Goal: Task Accomplishment & Management: Use online tool/utility

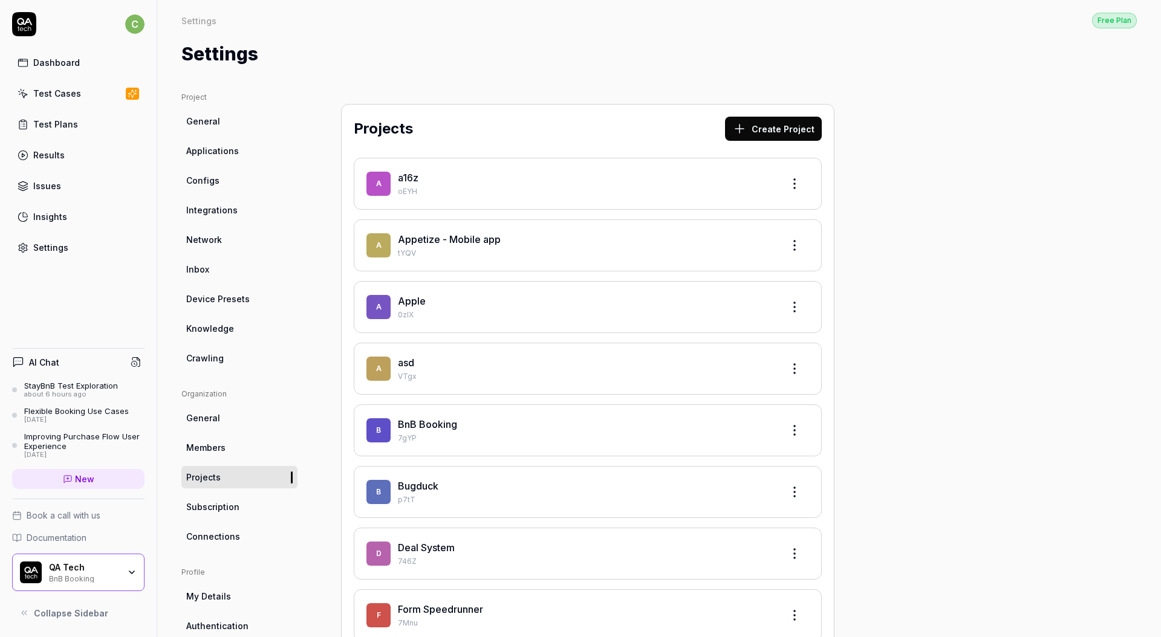
click at [73, 65] on div "Dashboard" at bounding box center [56, 62] width 47 height 13
click at [71, 90] on div "Test Cases" at bounding box center [57, 93] width 48 height 13
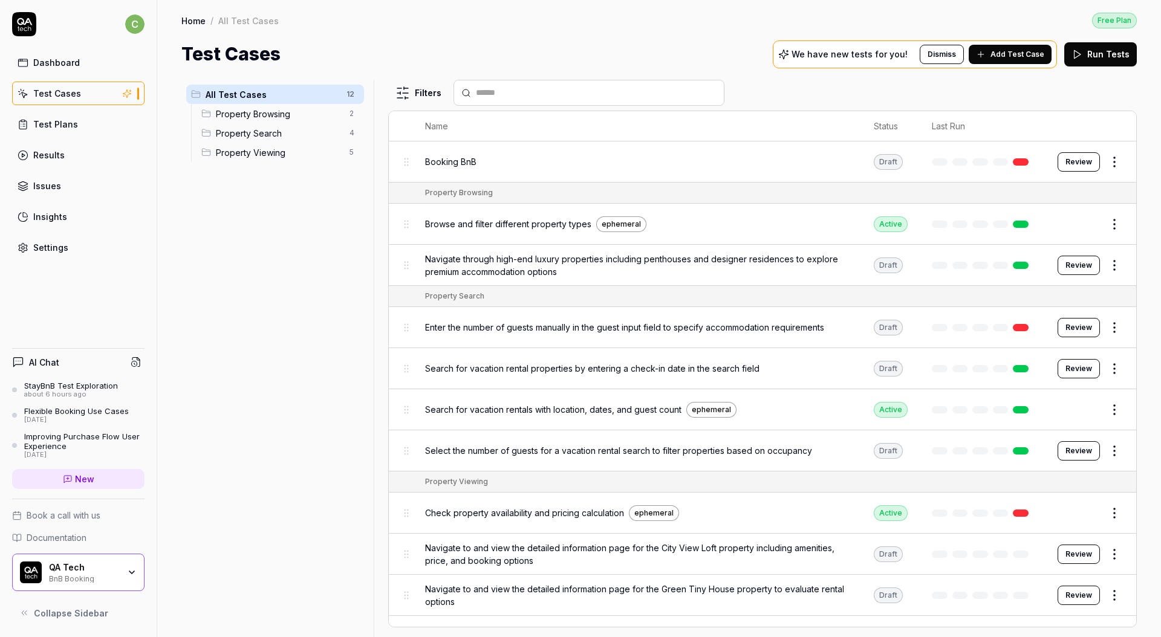
click at [84, 127] on link "Test Plans" at bounding box center [78, 124] width 132 height 24
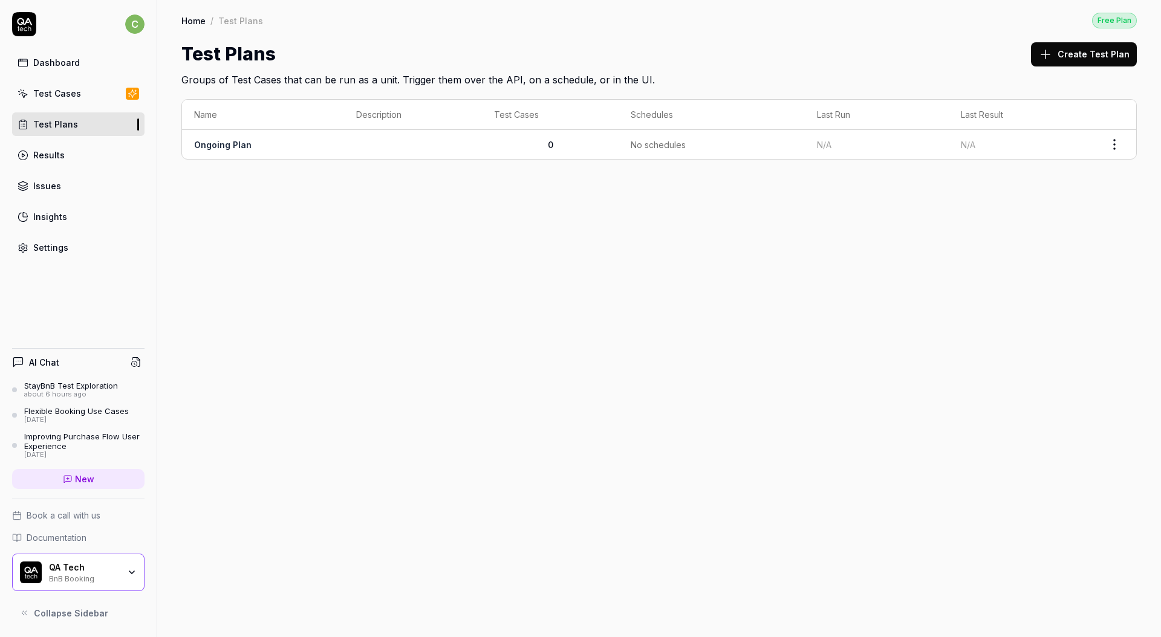
click at [75, 103] on link "Test Cases" at bounding box center [78, 94] width 132 height 24
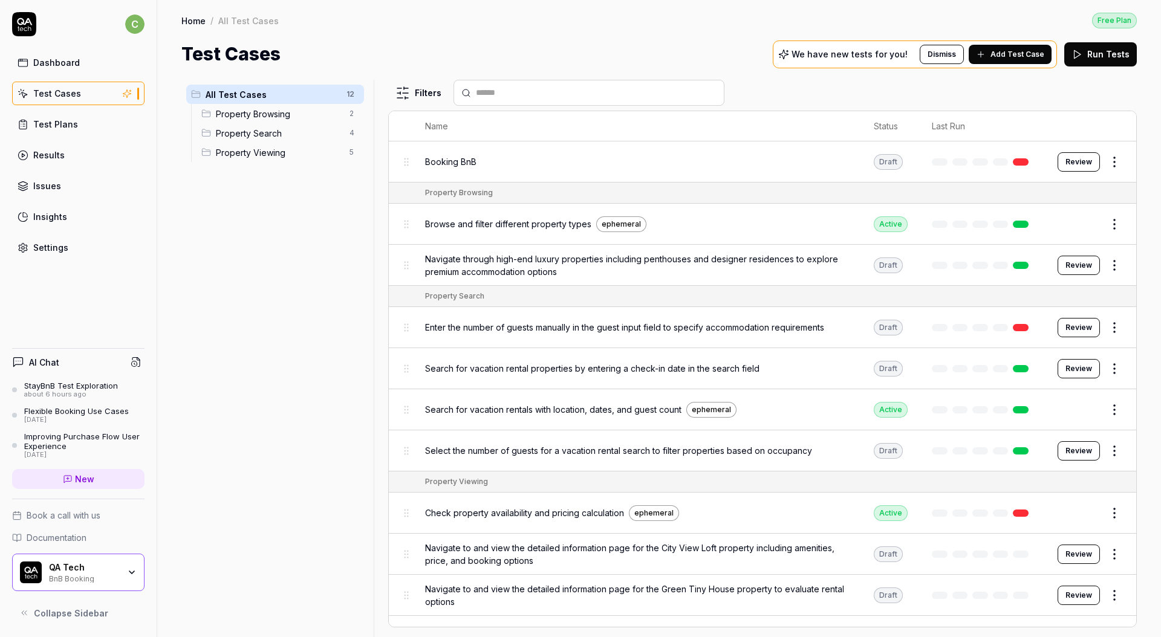
click at [1109, 166] on html "c Dashboard Test Cases Test Plans Results Issues Insights Settings AI Chat Stay…" at bounding box center [580, 318] width 1161 height 637
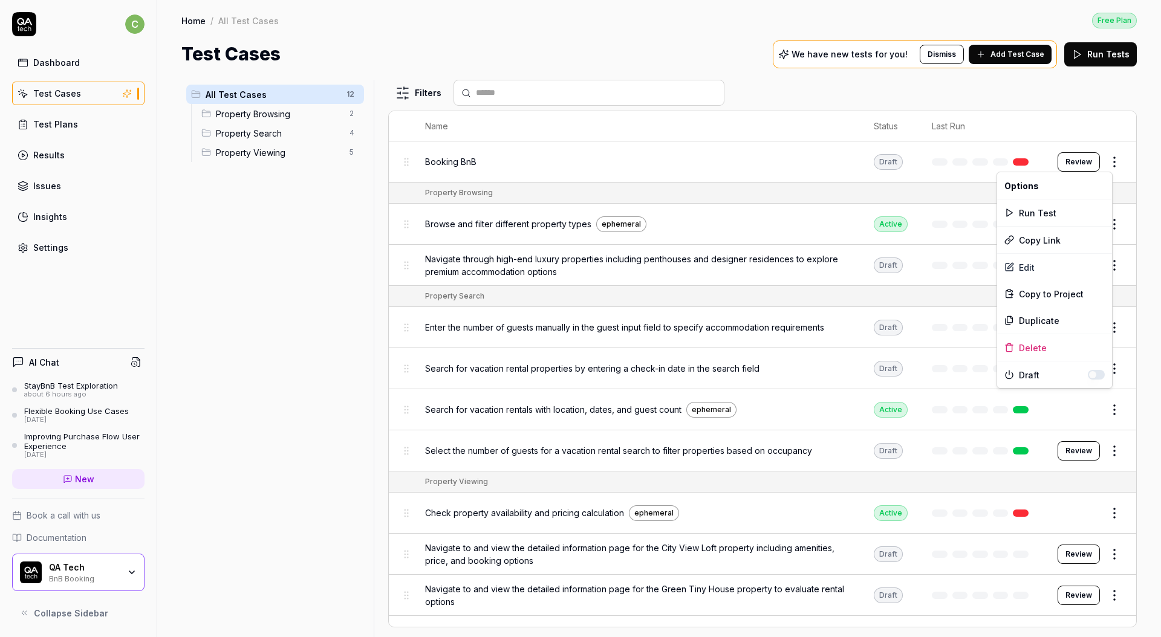
click at [1067, 164] on html "c Dashboard Test Cases Test Plans Results Issues Insights Settings AI Chat Stay…" at bounding box center [580, 318] width 1161 height 637
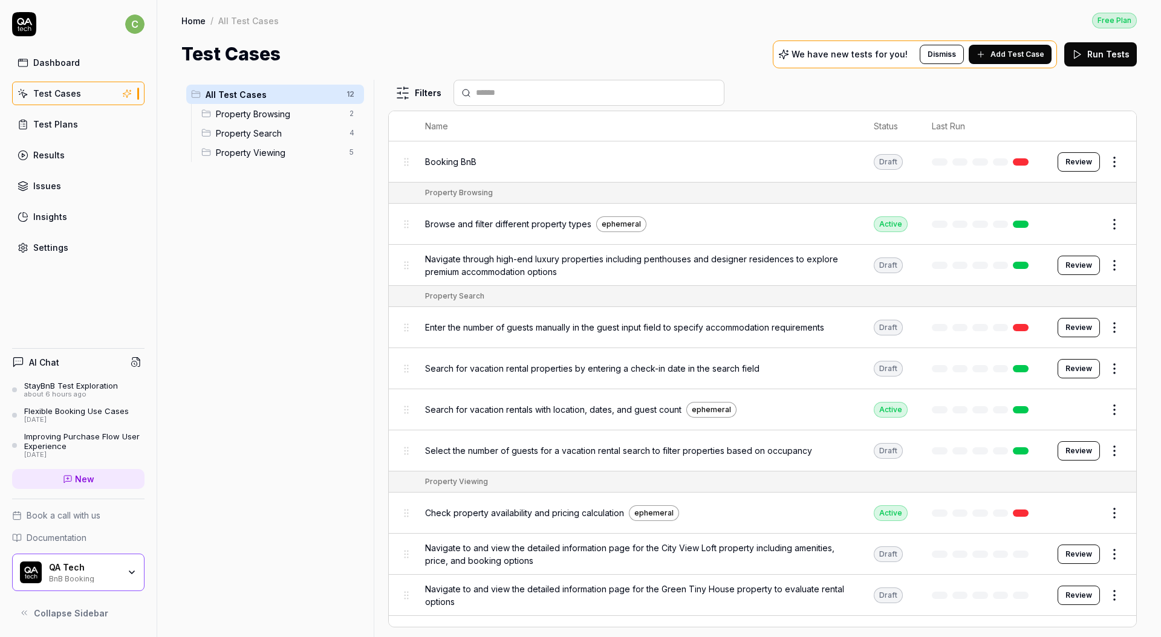
click at [1068, 163] on button "Review" at bounding box center [1078, 161] width 42 height 19
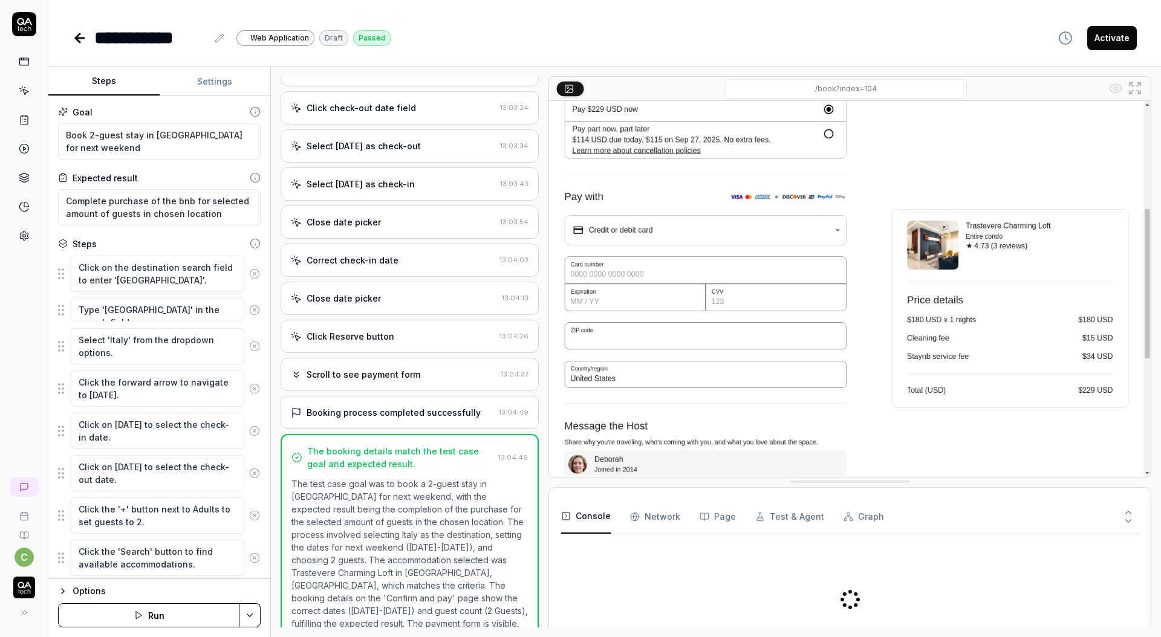
scroll to position [1136, 0]
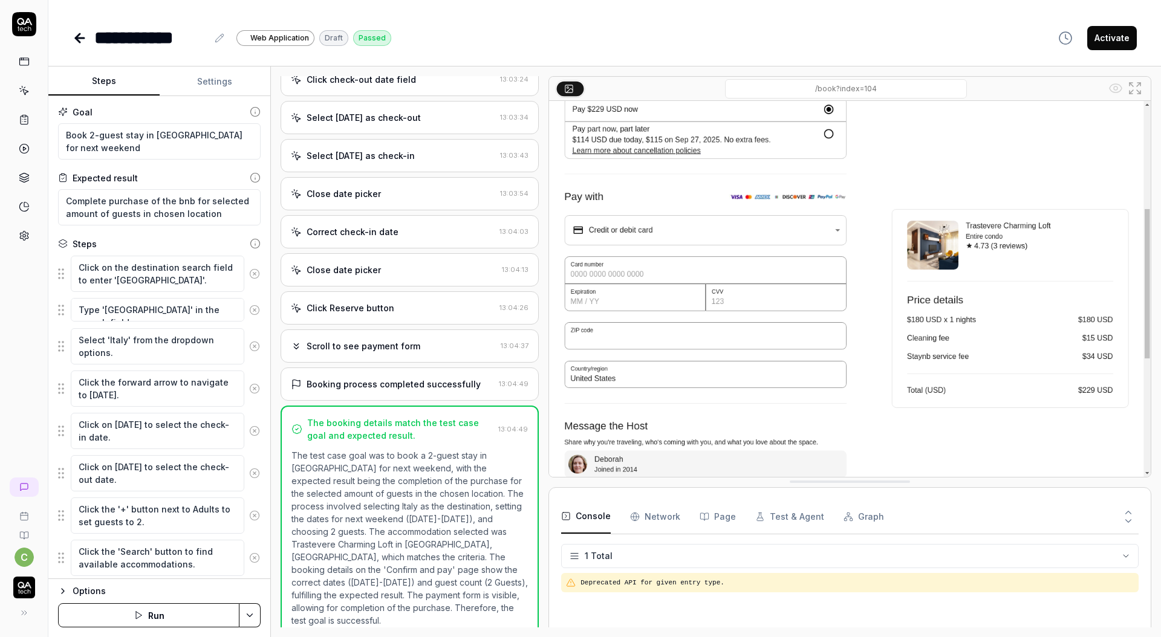
type textarea "*"
